Goal: Task Accomplishment & Management: Use online tool/utility

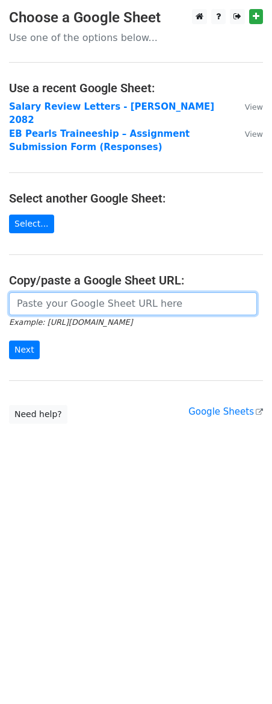
drag, startPoint x: 0, startPoint y: 0, endPoint x: 72, endPoint y: 295, distance: 304.1
click at [72, 295] on input "url" at bounding box center [133, 303] width 248 height 23
click at [102, 295] on input "url" at bounding box center [133, 303] width 248 height 23
paste input "https://docs.google.com/spreadsheets/d/1afd2ZjFwaz6lPtdLxLYp8UtBsPBE62mKRcqSHqR…"
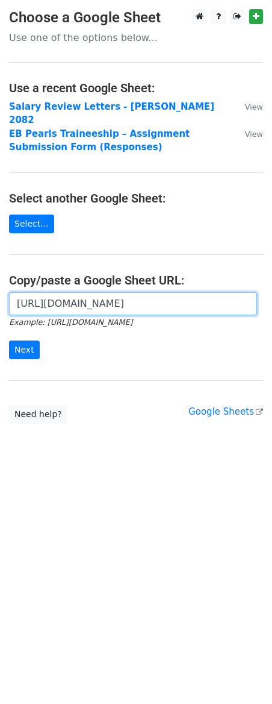
type input "https://docs.google.com/spreadsheets/d/1afd2ZjFwaz6lPtdLxLYp8UtBsPBE62mKRcqSHqR…"
click at [9, 341] on input "Next" at bounding box center [24, 350] width 31 height 19
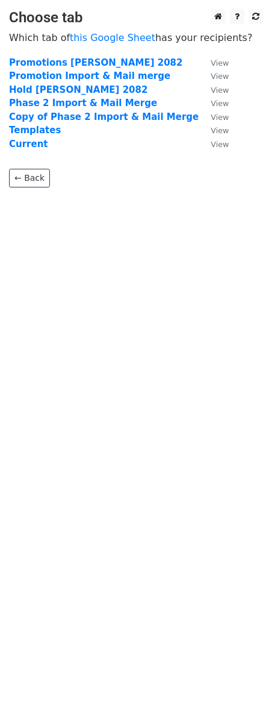
click at [55, 118] on strong "Copy of Phase 2 Import & Mail Merge" at bounding box center [104, 117] width 190 height 11
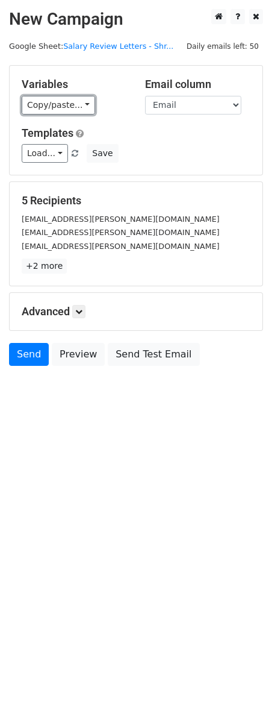
click at [55, 101] on link "Copy/paste..." at bounding box center [59, 105] width 74 height 19
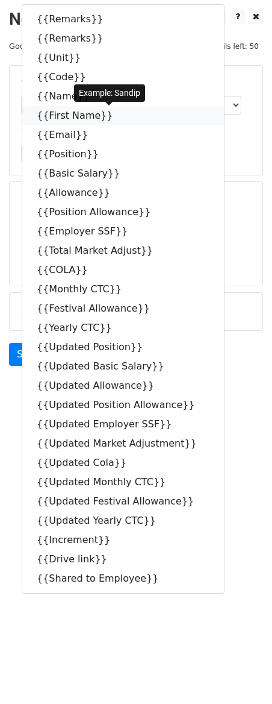
click at [70, 118] on link "{{First Name}}" at bounding box center [123, 115] width 202 height 19
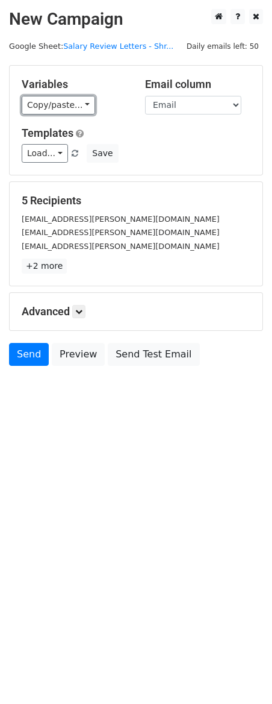
click at [59, 107] on link "Copy/paste..." at bounding box center [59, 105] width 74 height 19
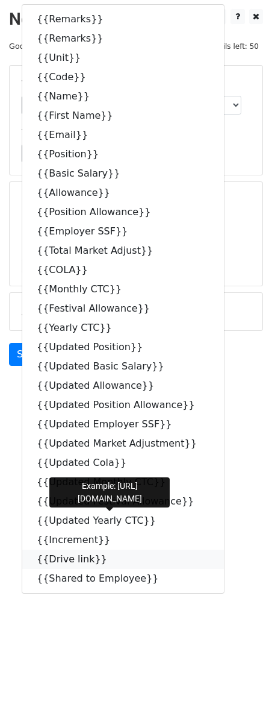
click at [110, 560] on icon at bounding box center [115, 559] width 10 height 10
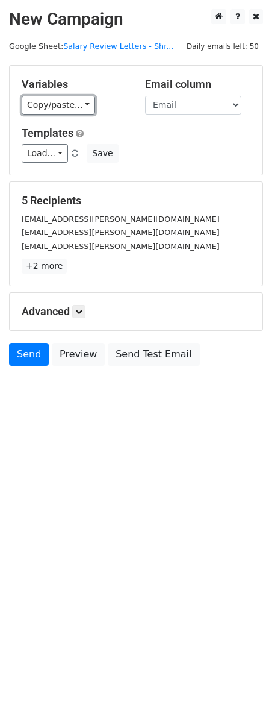
click at [71, 105] on link "Copy/paste..." at bounding box center [59, 105] width 74 height 19
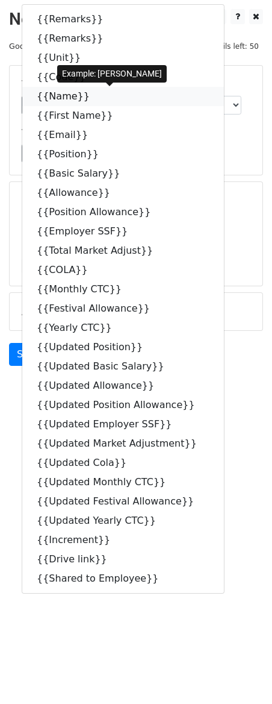
click at [93, 99] on icon at bounding box center [98, 96] width 10 height 10
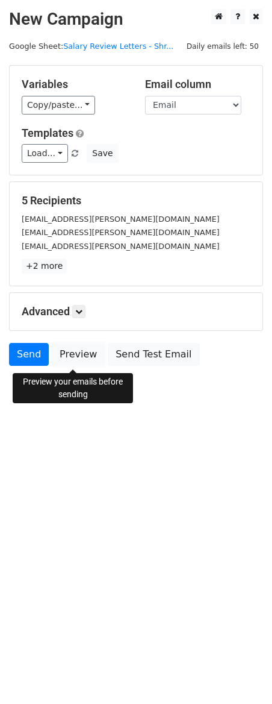
click at [76, 365] on link "Preview" at bounding box center [78, 354] width 53 height 23
click at [84, 357] on link "Preview" at bounding box center [78, 354] width 53 height 23
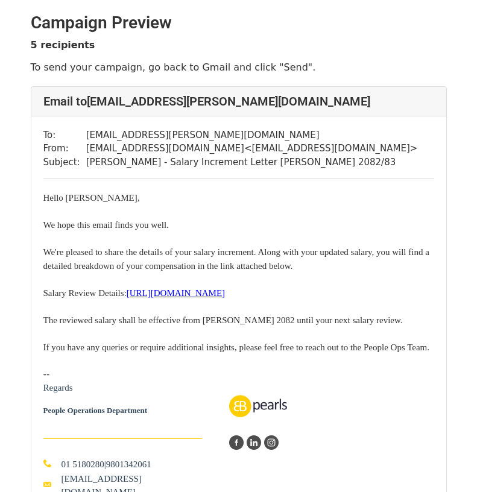
scroll to position [121, 0]
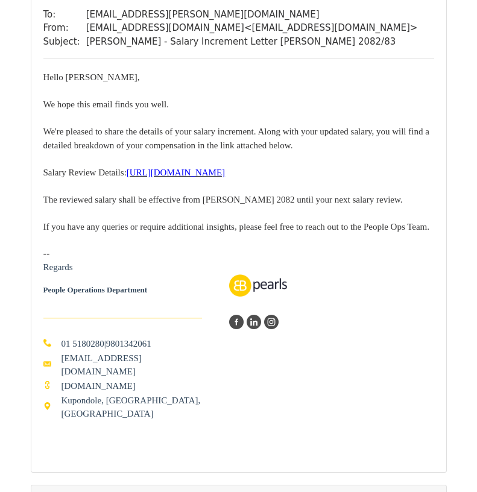
click at [158, 177] on font "https://drive.google.com/file/d/1kanLnZq7IR4adWj4Ldb_L4U4Gu-wNadU/view?usp=driv…" at bounding box center [176, 173] width 98 height 10
drag, startPoint x: 147, startPoint y: 190, endPoint x: 130, endPoint y: 177, distance: 22.3
click at [130, 177] on div "Hello Sandip, We hope this email finds you well. We're pleased to share the det…" at bounding box center [238, 152] width 391 height 163
copy font "https://drive.google.com/file/d/1kanLnZq7IR4adWj4Ldb_L4U4Gu-wNadU/view?usp=driv…"
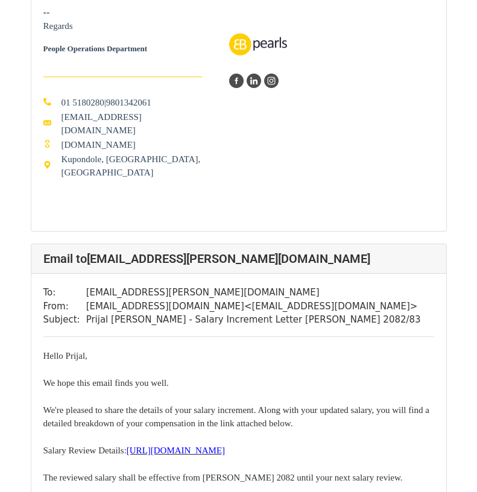
scroll to position [542, 0]
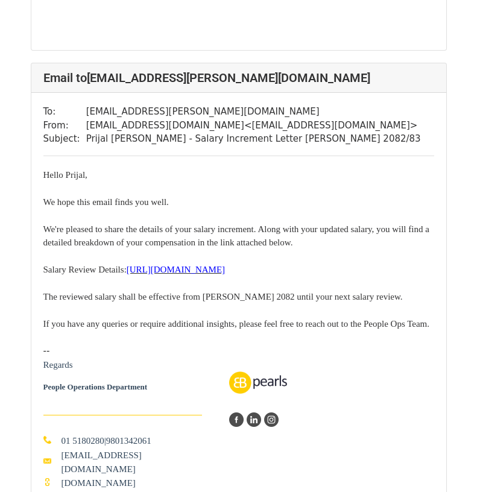
drag, startPoint x: 129, startPoint y: 275, endPoint x: 140, endPoint y: 291, distance: 19.6
click at [140, 291] on div "Hello Prijal, We hope this email finds you well. We're pleased to share the det…" at bounding box center [238, 249] width 391 height 163
copy font "https://drive.google.com/file/d/1ZpqgpOgpiWei81jLaDZTjYDiQnUBMJb8/view?usp=driv…"
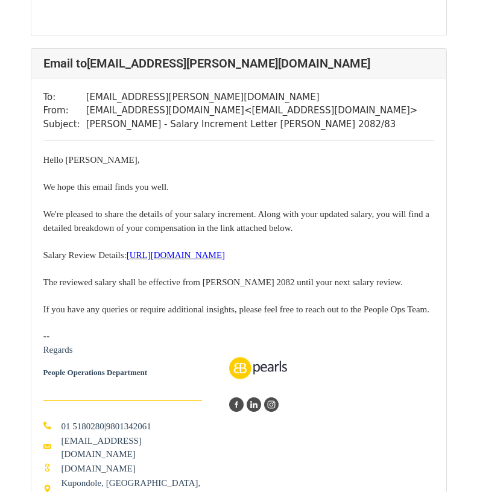
scroll to position [1085, 0]
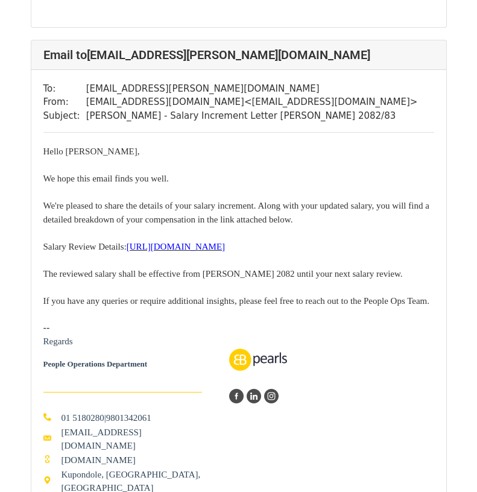
drag, startPoint x: 101, startPoint y: 276, endPoint x: 74, endPoint y: 261, distance: 31.6
click at [74, 261] on div "Hello Sashi, We hope this email finds you well. We're pleased to share the deta…" at bounding box center [238, 226] width 391 height 163
copy font "https://drive.google.com/file/d/1XpQGGLyA26OAv3aAJHMev1ewgPdj9CHA/view?usp=driv…"
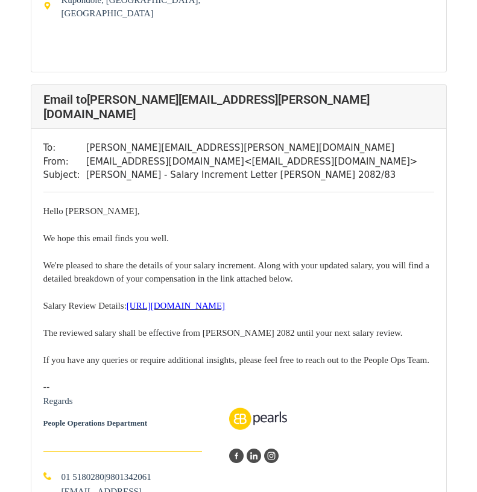
scroll to position [1567, 0]
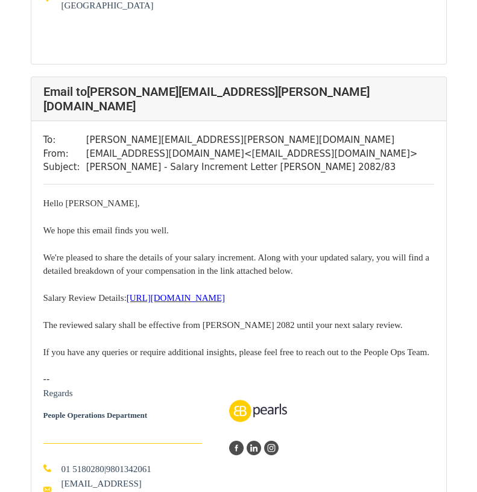
click at [129, 297] on div "Hello Prasun, We hope this email finds you well. We're pleased to share the det…" at bounding box center [238, 277] width 391 height 163
copy font "https://drive.google.com/file/d/1R8AY_bnEbe8Uw2xtR4oHYdppo8mjPoIK/view?usp=shar…"
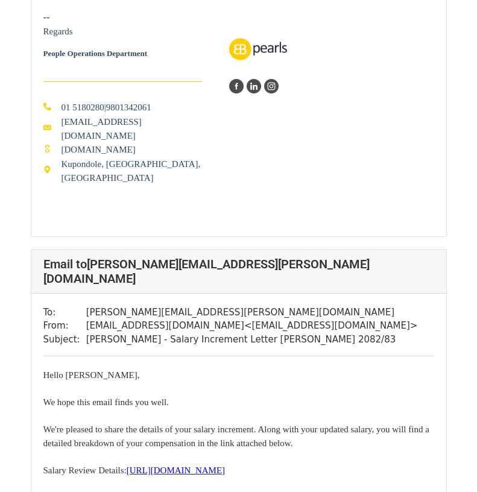
scroll to position [2230, 0]
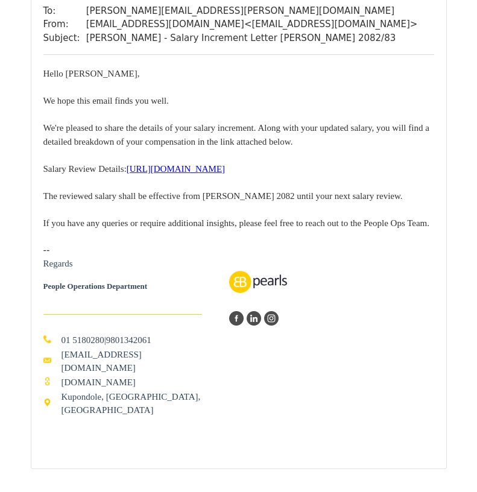
drag, startPoint x: 132, startPoint y: 159, endPoint x: 129, endPoint y: 149, distance: 10.7
click at [129, 149] on div "Hello Sanyog, We hope this email finds you well. We're pleased to share the det…" at bounding box center [238, 148] width 391 height 163
copy font "[URL][DOMAIN_NAME]"
drag, startPoint x: 140, startPoint y: 161, endPoint x: 140, endPoint y: 154, distance: 6.7
click at [140, 161] on div "Hello Sanyog, We hope this email finds you well. We're pleased to share the det…" at bounding box center [238, 148] width 391 height 163
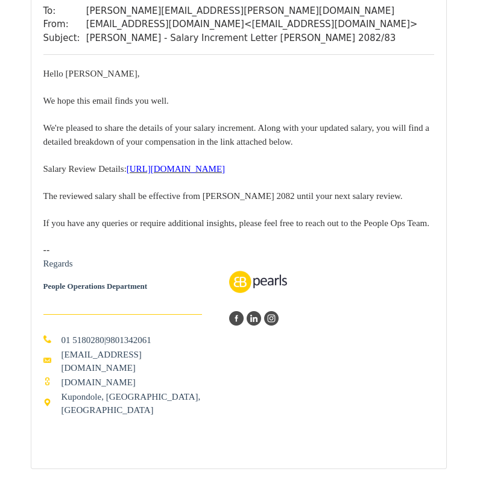
drag, startPoint x: 128, startPoint y: 159, endPoint x: 128, endPoint y: 152, distance: 6.1
click at [128, 152] on div "Hello Sanyog, We hope this email finds you well. We're pleased to share the det…" at bounding box center [238, 148] width 391 height 163
copy font "[URL][DOMAIN_NAME]"
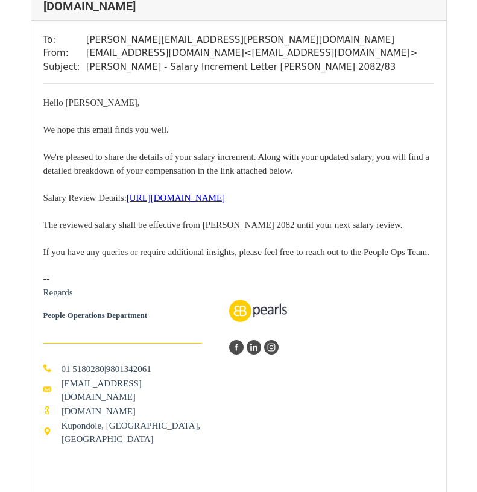
scroll to position [2290, 0]
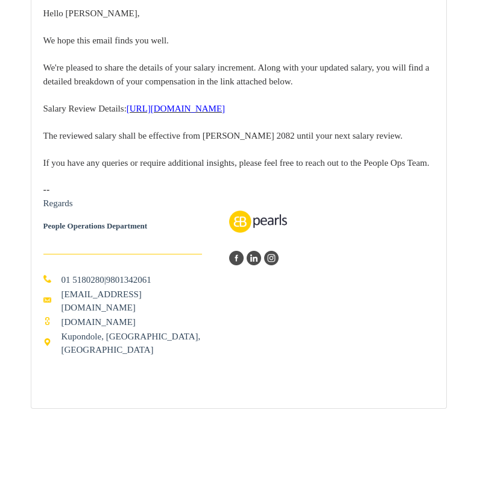
drag, startPoint x: 118, startPoint y: 103, endPoint x: 130, endPoint y: 88, distance: 19.7
click at [130, 88] on div "Hello [PERSON_NAME], We hope this email finds you well. We're pleased to share …" at bounding box center [238, 88] width 391 height 163
copy font "[URL][DOMAIN_NAME]"
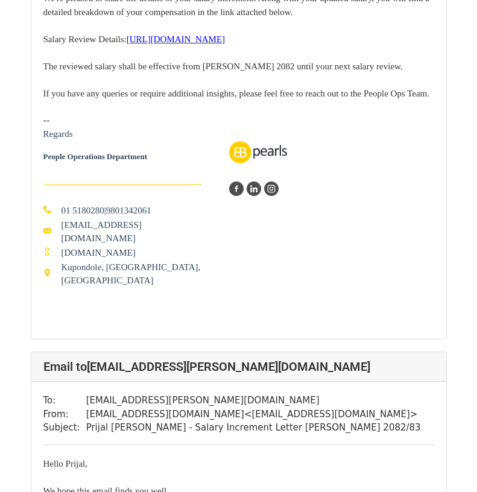
scroll to position [0, 0]
